Goal: Communication & Community: Share content

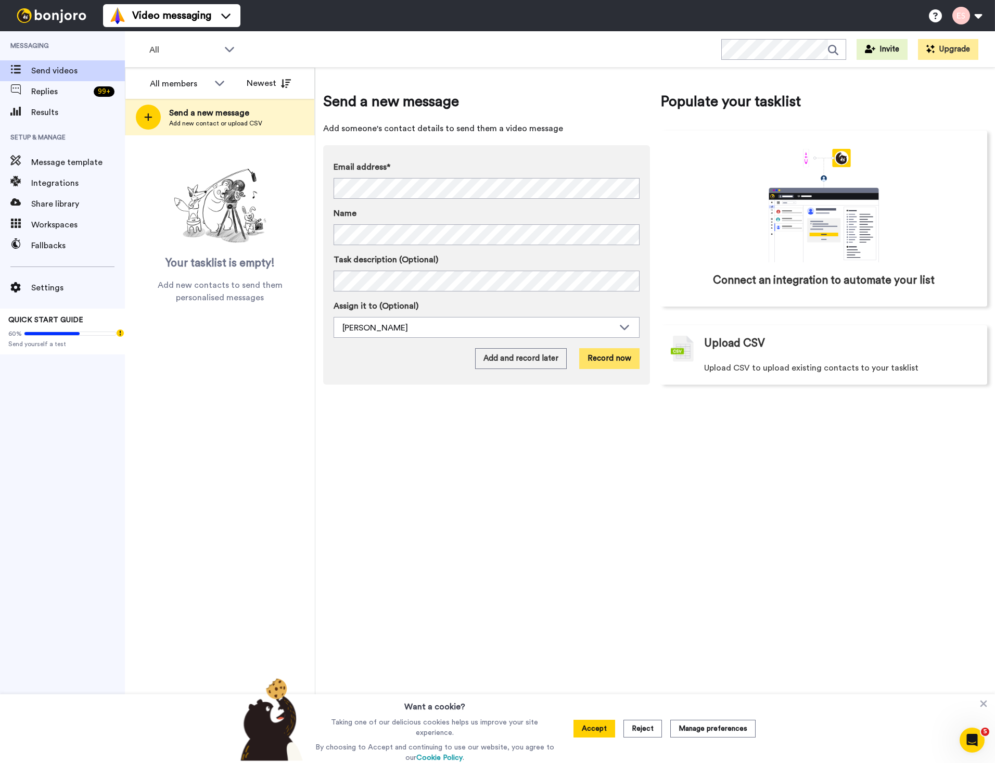
click at [599, 358] on button "Record now" at bounding box center [609, 358] width 60 height 21
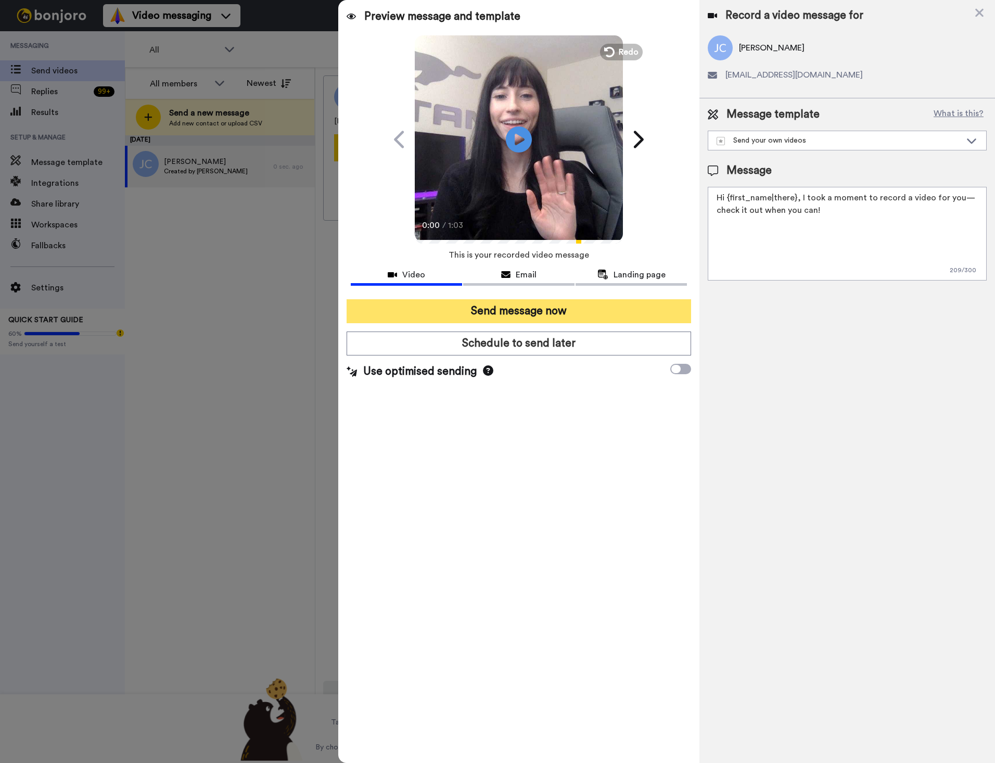
click at [410, 319] on button "Send message now" at bounding box center [519, 311] width 345 height 24
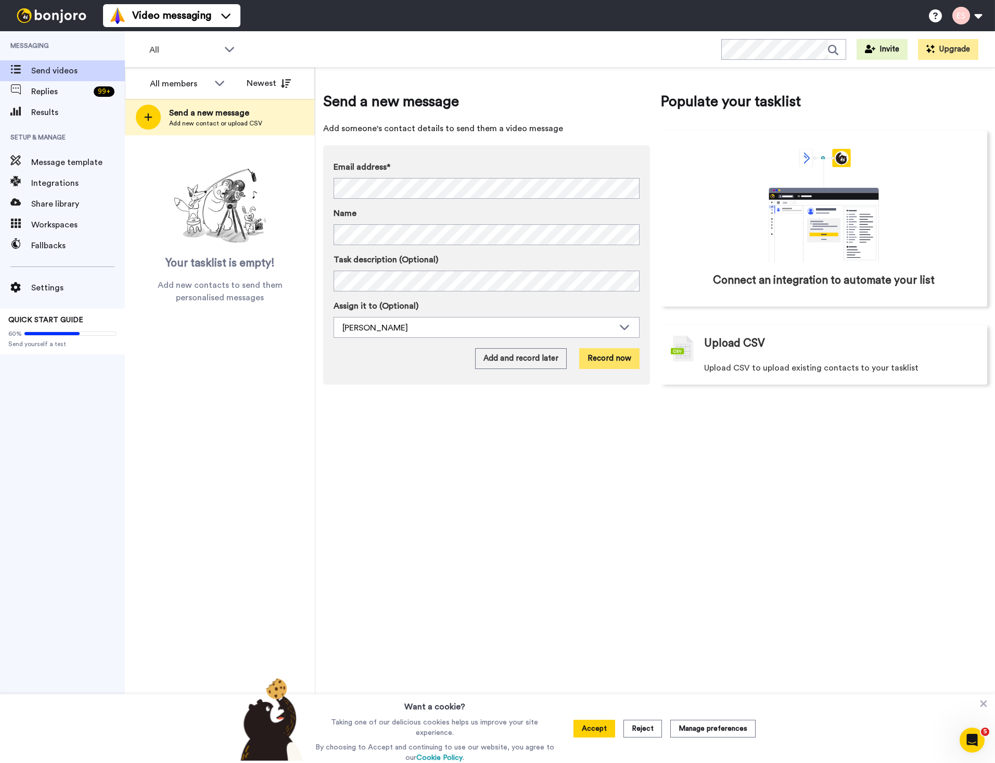
click at [611, 356] on button "Record now" at bounding box center [609, 358] width 60 height 21
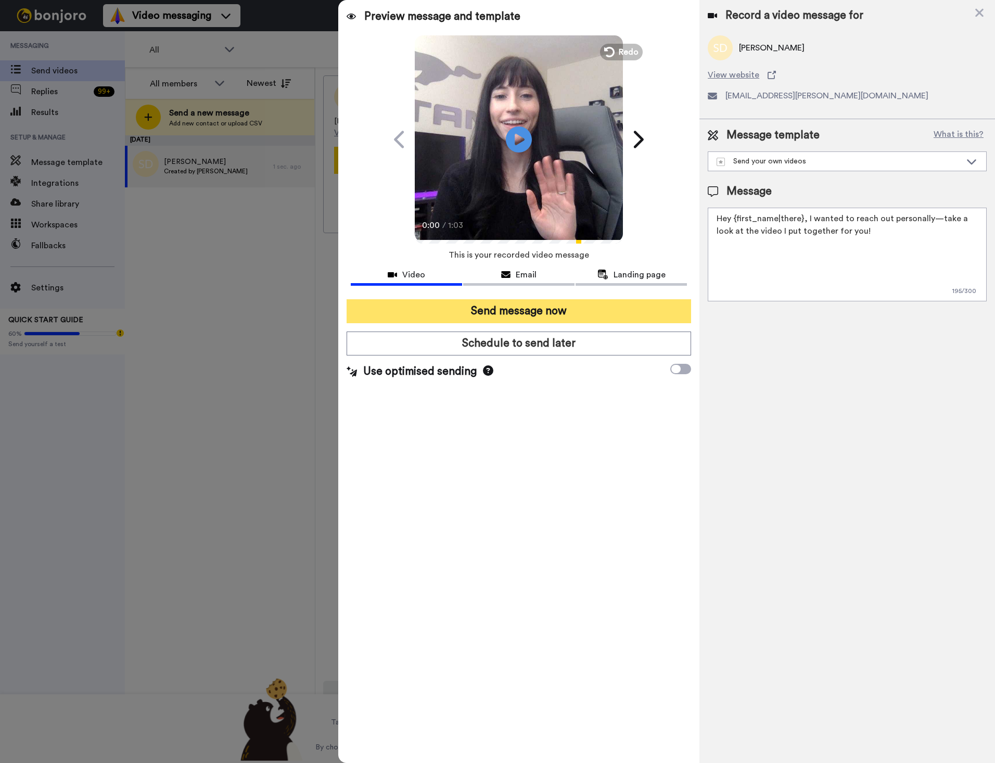
click at [526, 315] on button "Send message now" at bounding box center [519, 311] width 345 height 24
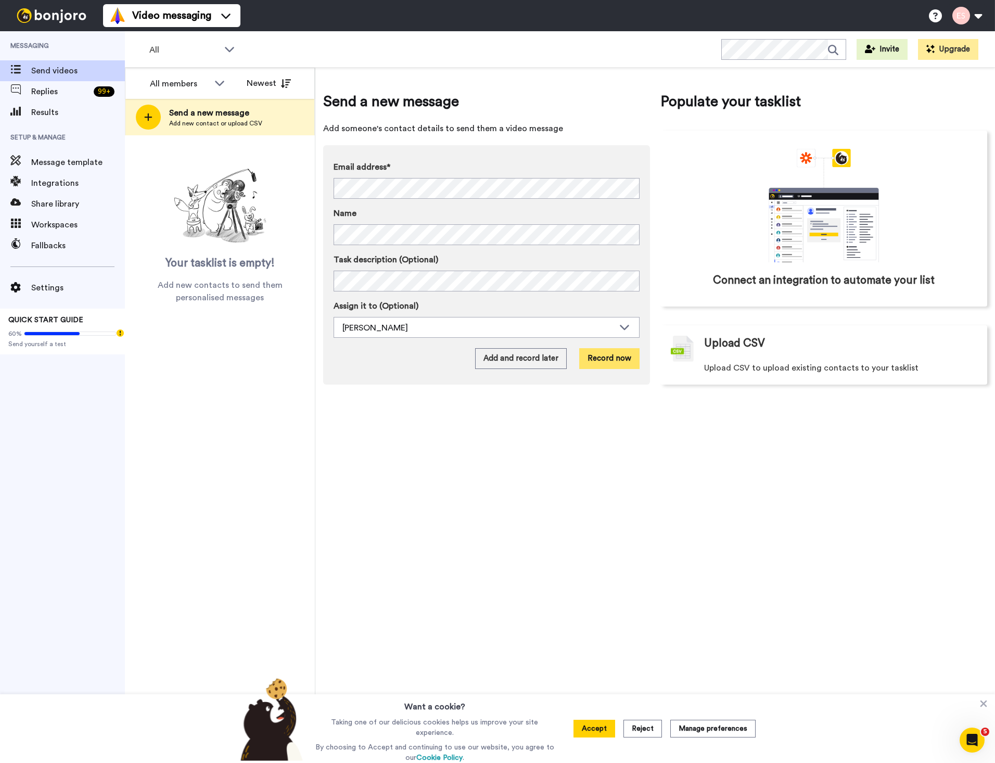
click at [605, 362] on button "Record now" at bounding box center [609, 358] width 60 height 21
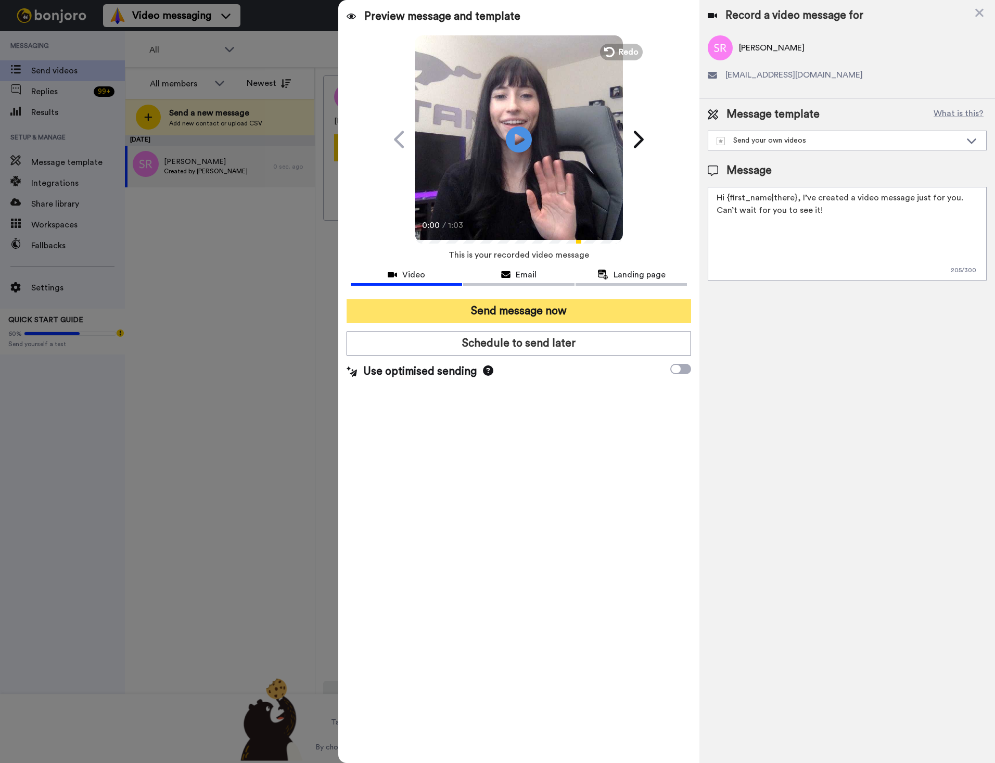
click at [527, 318] on button "Send message now" at bounding box center [519, 311] width 345 height 24
